Goal: Check status: Check status

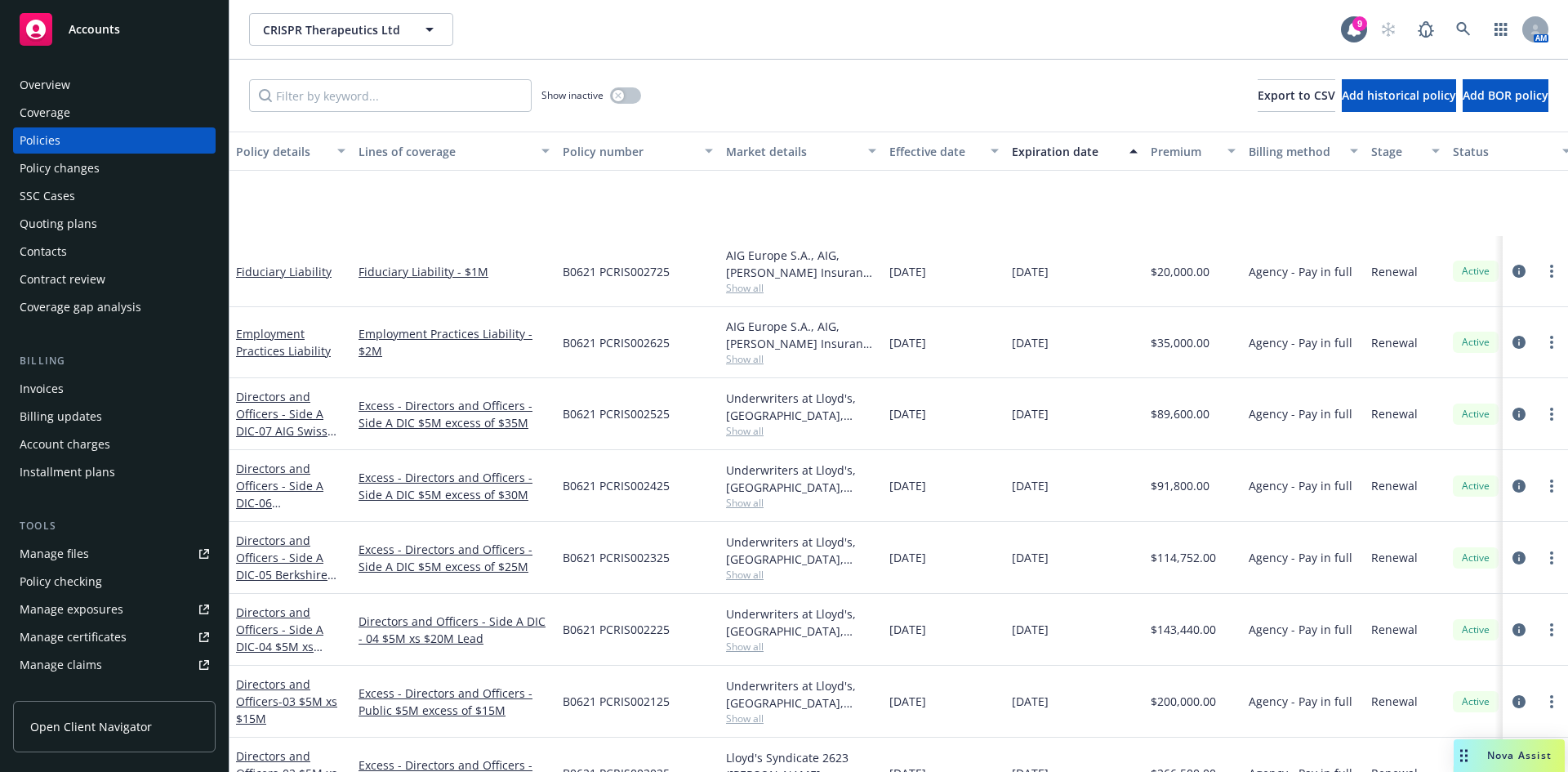
scroll to position [193, 0]
